Goal: Task Accomplishment & Management: Use online tool/utility

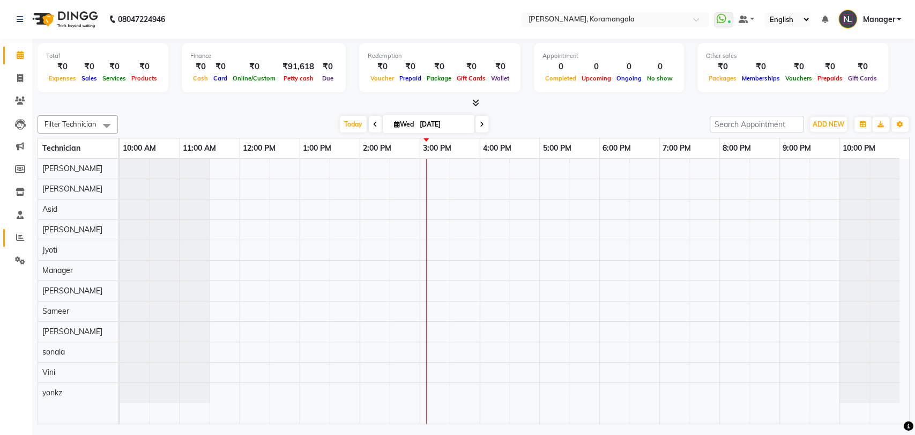
click at [17, 235] on icon at bounding box center [20, 237] width 8 height 8
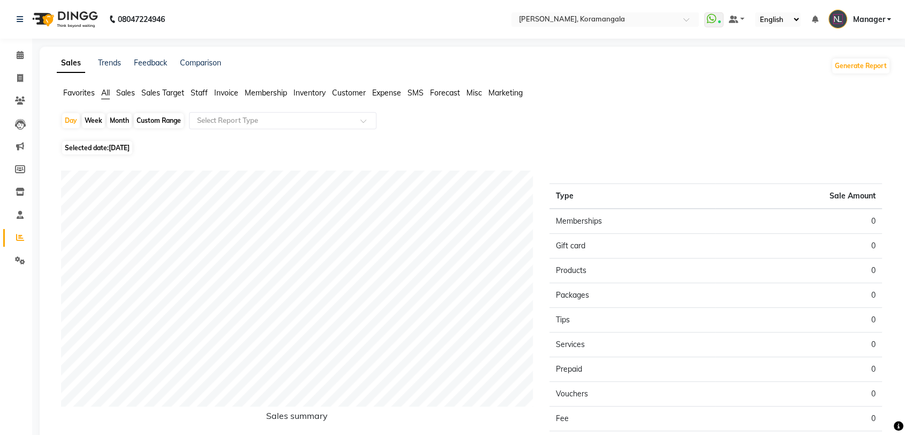
click at [205, 88] on span "Staff" at bounding box center [199, 93] width 17 height 10
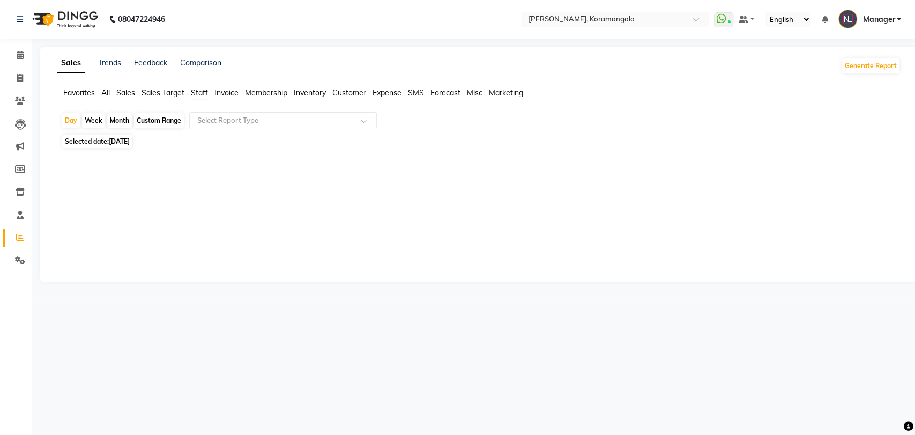
click at [111, 119] on div "Month" at bounding box center [119, 120] width 25 height 15
select select "9"
select select "2025"
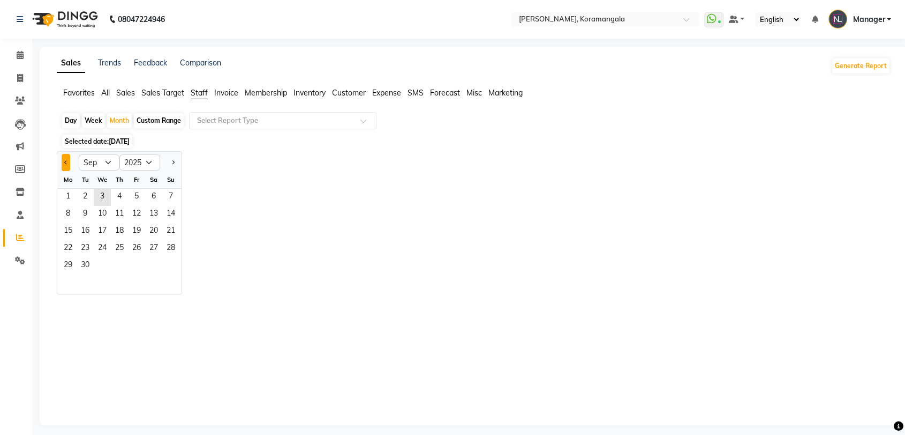
click at [65, 162] on span "Previous month" at bounding box center [66, 162] width 4 height 4
select select "8"
click at [137, 197] on span "1" at bounding box center [136, 197] width 17 height 17
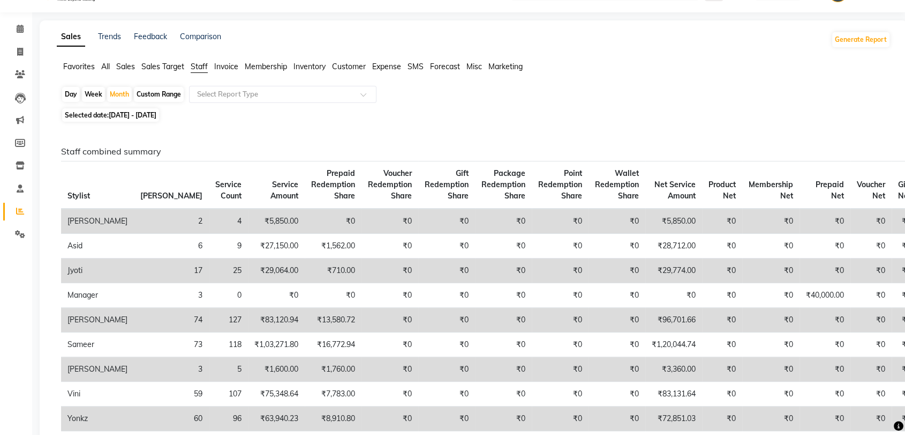
scroll to position [26, 0]
